Goal: Information Seeking & Learning: Learn about a topic

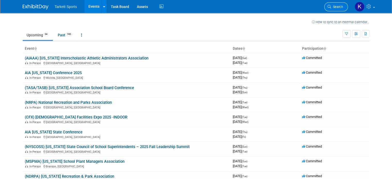
click at [339, 7] on span "Search" at bounding box center [337, 7] width 12 height 4
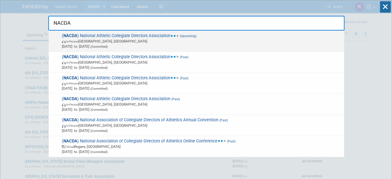
type input "NACDA"
click at [94, 34] on span "( NACDA ) National Athletic Collegiate Directors Association (Upcoming) In-Pers…" at bounding box center [200, 41] width 281 height 16
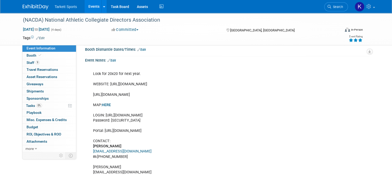
scroll to position [77, 0]
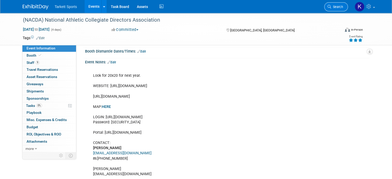
click at [331, 7] on icon at bounding box center [329, 7] width 4 height 4
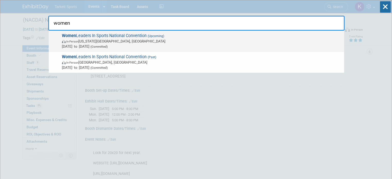
type input "women"
click at [124, 39] on span "In-Person Kansas City, MO" at bounding box center [201, 41] width 279 height 5
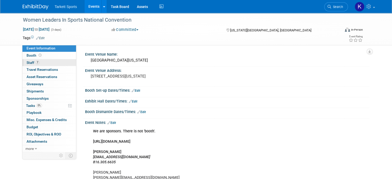
click at [29, 61] on span "Staff 7" at bounding box center [33, 63] width 13 height 4
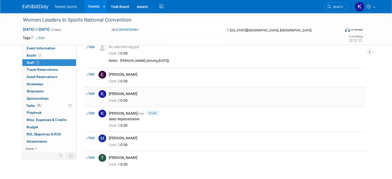
scroll to position [78, 0]
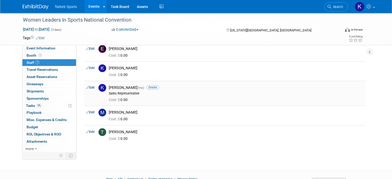
click at [155, 87] on span "Onsite" at bounding box center [152, 88] width 13 height 4
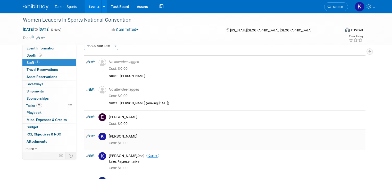
scroll to position [1, 0]
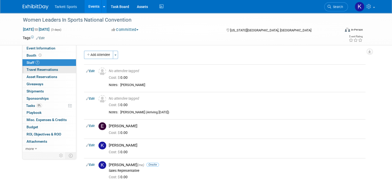
click at [42, 70] on span "Travel Reservations 0" at bounding box center [42, 69] width 31 height 4
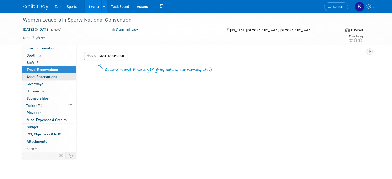
click at [37, 77] on span "Asset Reservations 0" at bounding box center [42, 77] width 31 height 4
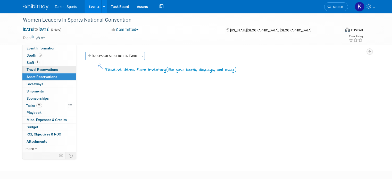
click at [36, 69] on span "Travel Reservations 0" at bounding box center [42, 69] width 31 height 4
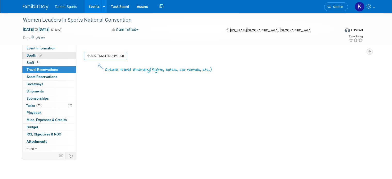
click at [29, 54] on span "Booth" at bounding box center [35, 55] width 16 height 4
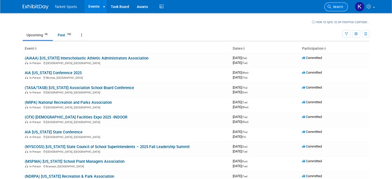
click at [346, 4] on link "Search" at bounding box center [336, 6] width 24 height 9
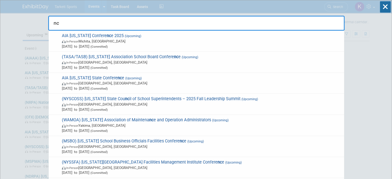
type input "n"
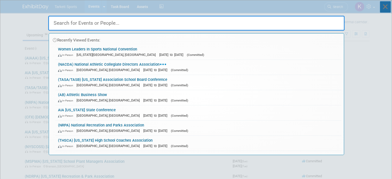
click at [383, 6] on icon at bounding box center [385, 6] width 11 height 11
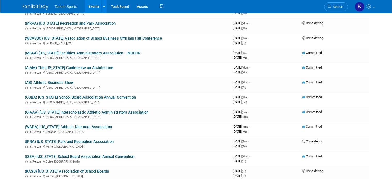
scroll to position [592, 0]
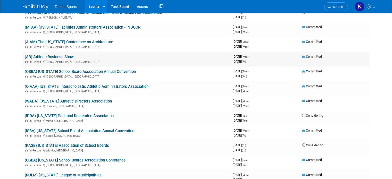
click at [84, 60] on div "In-Person San Diego, CA" at bounding box center [127, 62] width 204 height 4
click at [62, 55] on link "(AB) Athletic Business Show" at bounding box center [49, 57] width 49 height 5
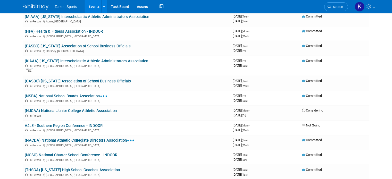
scroll to position [1262, 0]
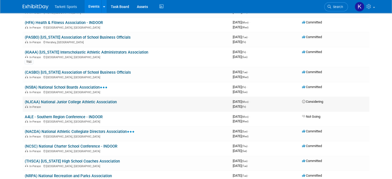
click at [80, 100] on link "(NJCAA) National Junior College Athletic Association" at bounding box center [71, 102] width 92 height 5
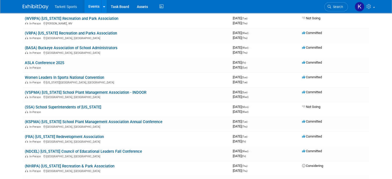
scroll to position [26, 0]
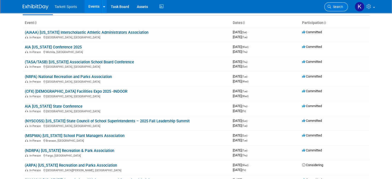
click at [336, 7] on span "Search" at bounding box center [337, 7] width 12 height 4
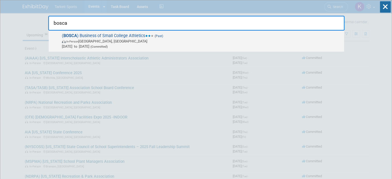
type input "bosca"
click at [98, 36] on span "( BOSCA ) Business of Small College Athletics (Past) In-Person Oak Brook, IL Ju…" at bounding box center [200, 41] width 281 height 16
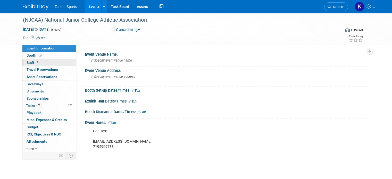
click at [27, 62] on span "Staff 2" at bounding box center [33, 63] width 13 height 4
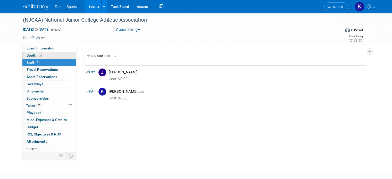
click at [27, 56] on span "Booth" at bounding box center [35, 55] width 16 height 4
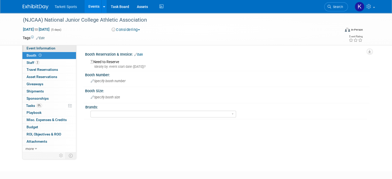
click at [31, 48] on span "Event Information" at bounding box center [41, 48] width 29 height 4
